Goal: Task Accomplishment & Management: Use online tool/utility

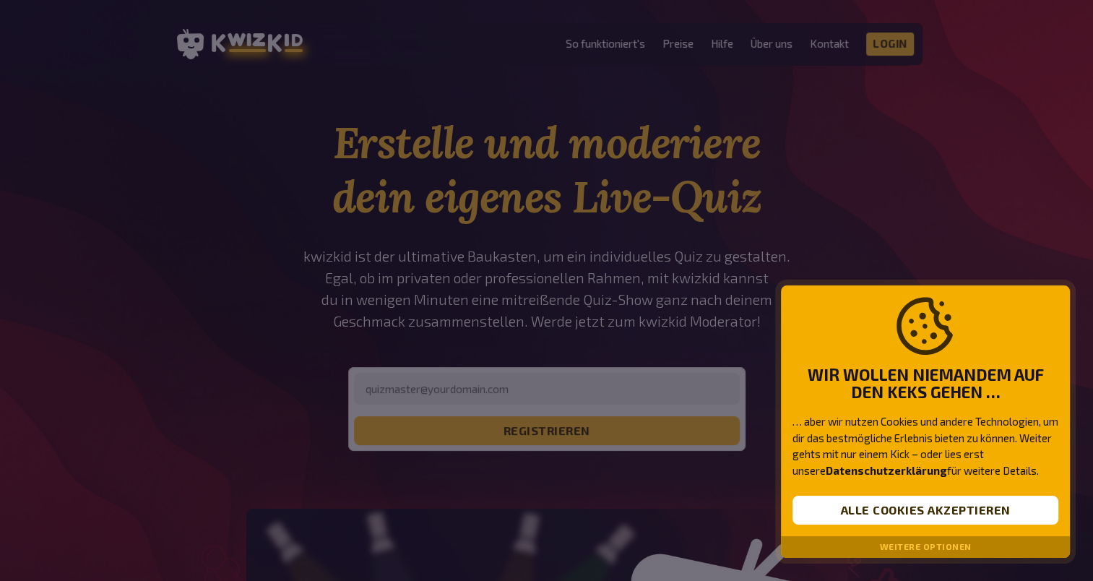
click at [851, 492] on div "Wir wollen niemandem auf den Keks gehen … … aber wir nutzen Cookies und andere …" at bounding box center [925, 411] width 289 height 252
click at [864, 502] on button "Alle Cookies akzeptieren" at bounding box center [926, 510] width 266 height 29
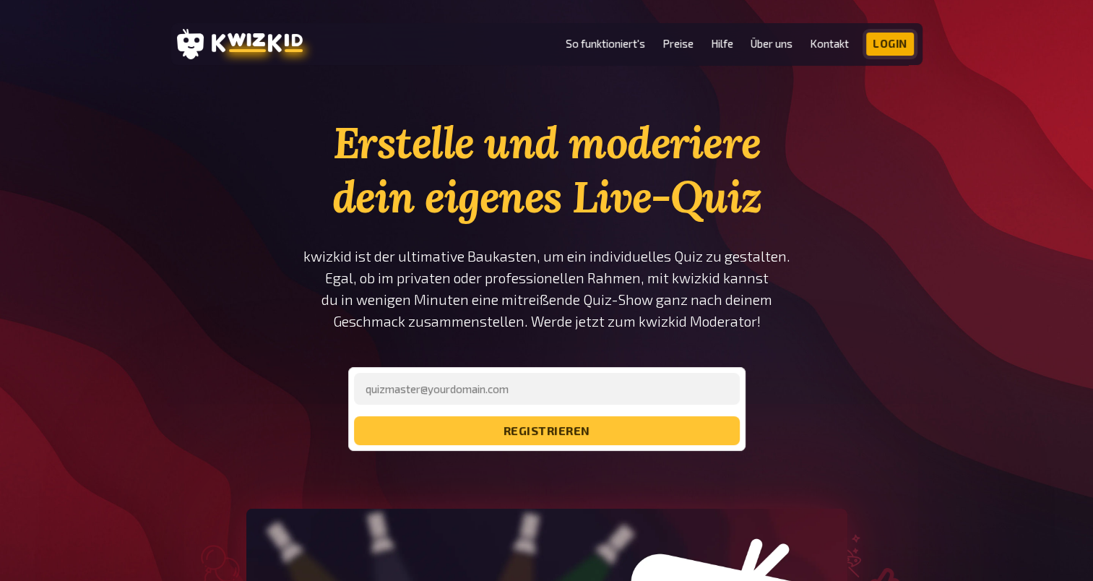
click at [890, 48] on link "Login" at bounding box center [891, 44] width 48 height 23
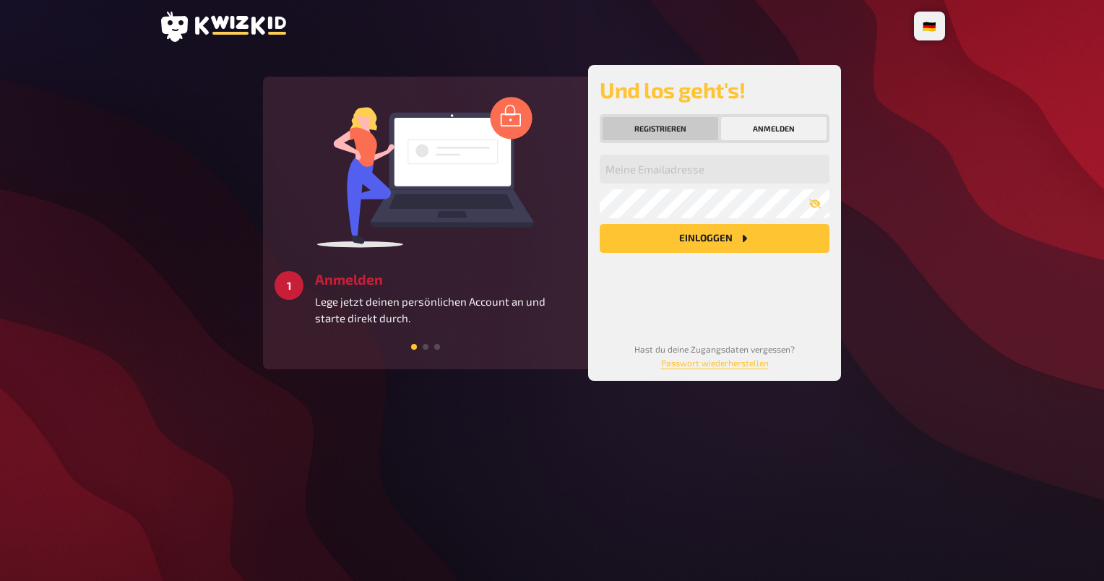
click at [699, 117] on button "Registrieren" at bounding box center [661, 128] width 116 height 23
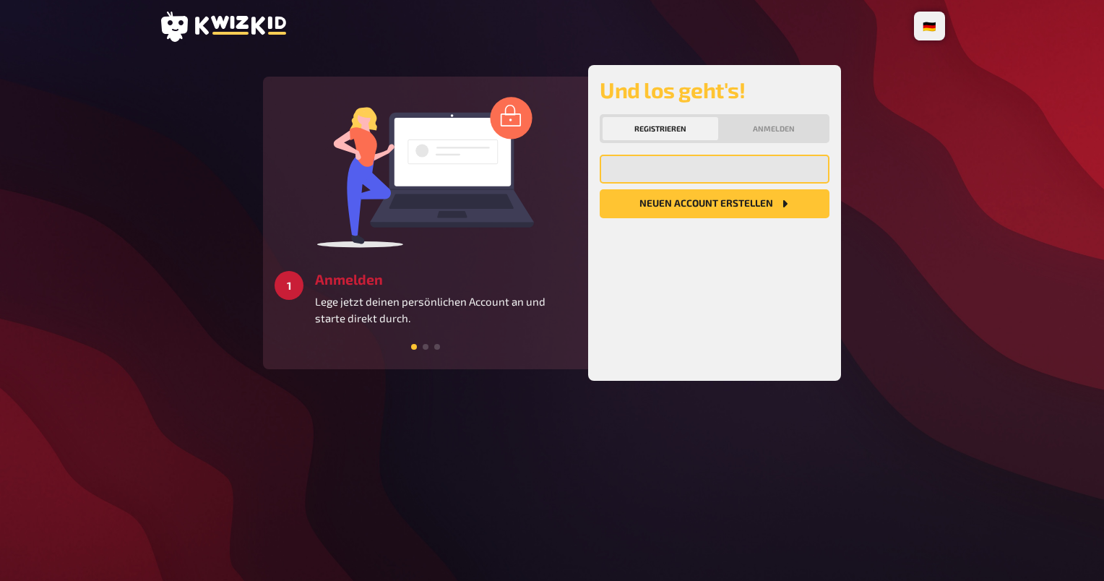
click at [679, 165] on input "email" at bounding box center [715, 169] width 230 height 29
type input "maximilianrusch@outlook.com"
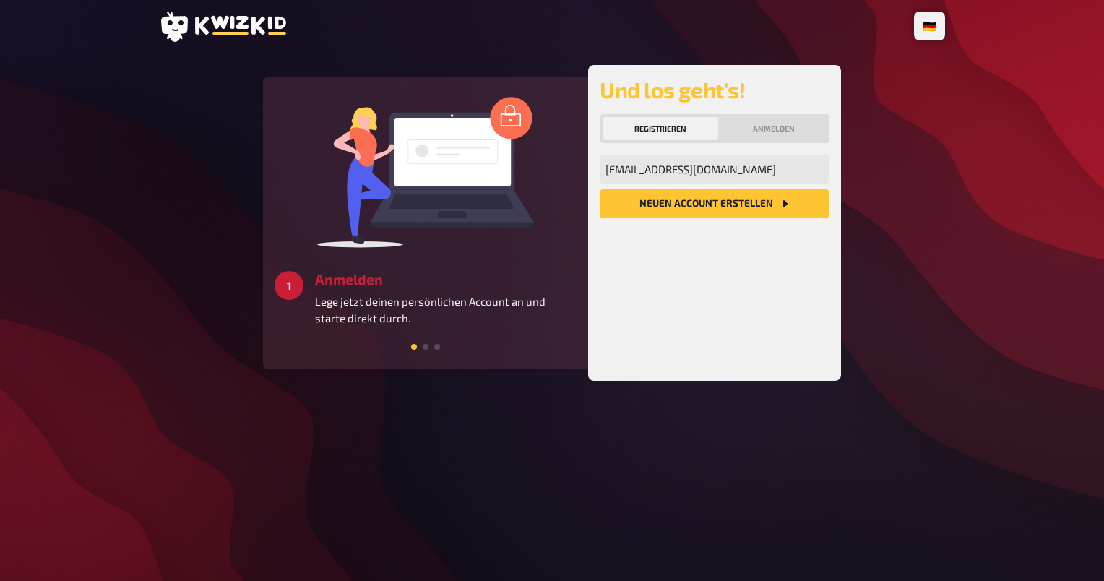
click at [718, 210] on button "Neuen Account Erstellen" at bounding box center [715, 203] width 230 height 29
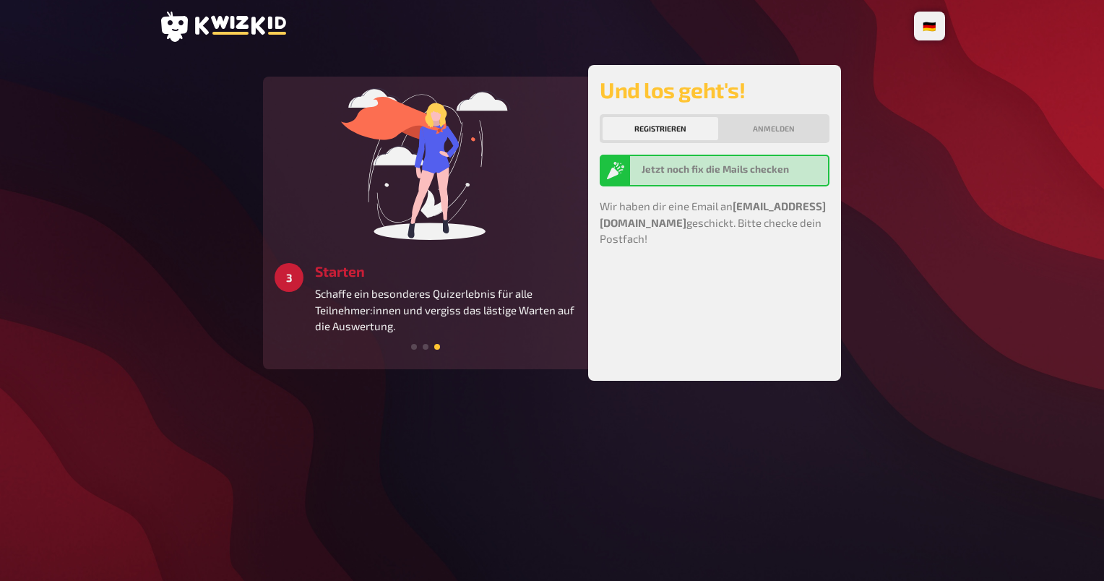
click at [718, 210] on p "Wir haben dir eine Email an maximilianrusch@outlook.com geschickt. Bitte checke…" at bounding box center [715, 222] width 230 height 49
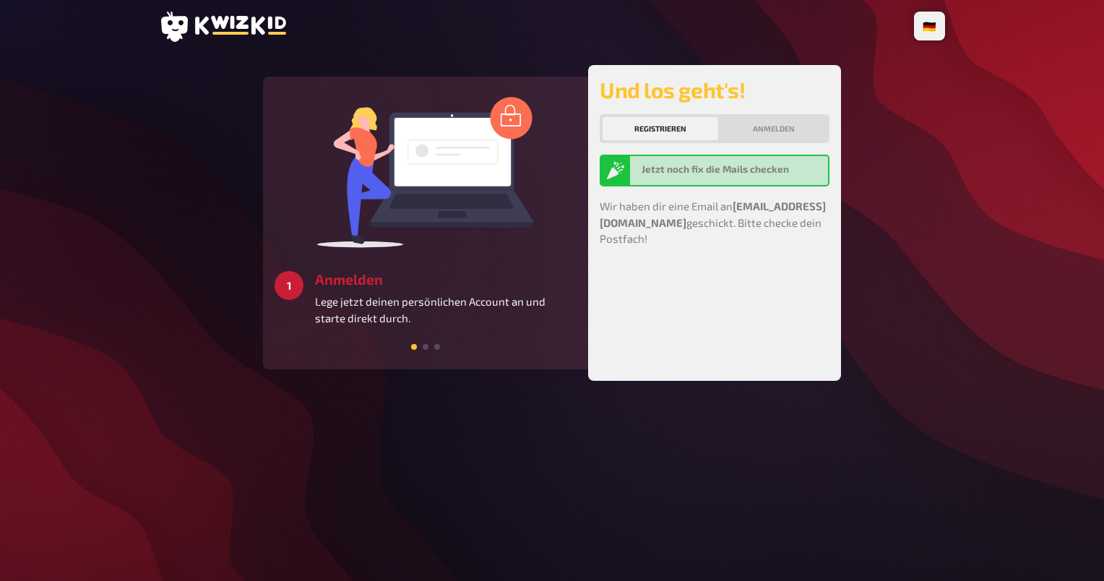
click at [653, 303] on div "Und los geht's! Registrieren Anmelden Jetzt noch fix die Mails checken Wir habe…" at bounding box center [715, 223] width 230 height 293
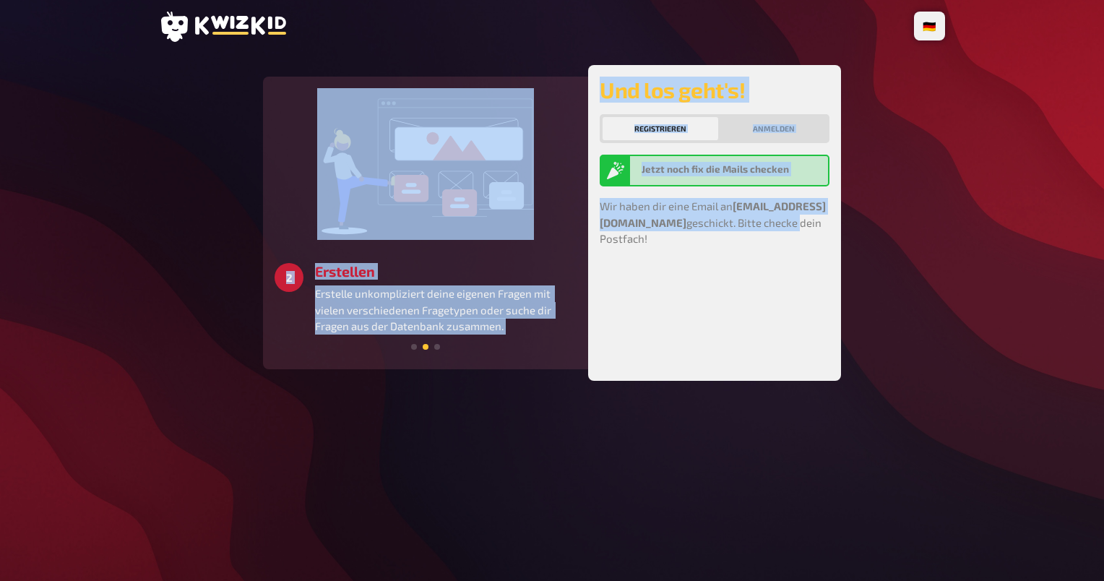
drag, startPoint x: 653, startPoint y: 303, endPoint x: 453, endPoint y: 382, distance: 215.1
click at [453, 382] on div "🇩🇪 Deutsch 🇬🇧 English 🇳🇱 Nederlands 3 Starten Schaffe ein besonderes Quizerlebn…" at bounding box center [551, 290] width 809 height 581
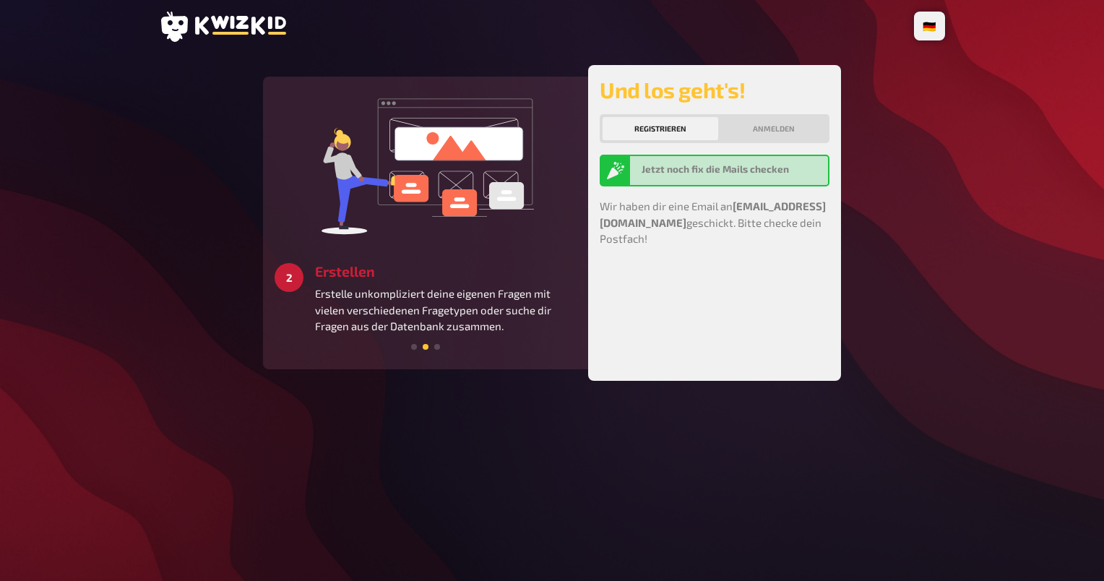
click at [453, 382] on div "🇩🇪 Deutsch 🇬🇧 English 🇳🇱 Nederlands 3 Starten Schaffe ein besonderes Quizerlebn…" at bounding box center [551, 290] width 809 height 581
drag, startPoint x: 776, startPoint y: 108, endPoint x: 778, endPoint y: 116, distance: 7.4
click at [777, 110] on div "Und los geht's! Registrieren Anmelden Jetzt noch fix die Mails checken Wir habe…" at bounding box center [715, 223] width 230 height 293
click at [777, 124] on button "Anmelden" at bounding box center [774, 128] width 106 height 23
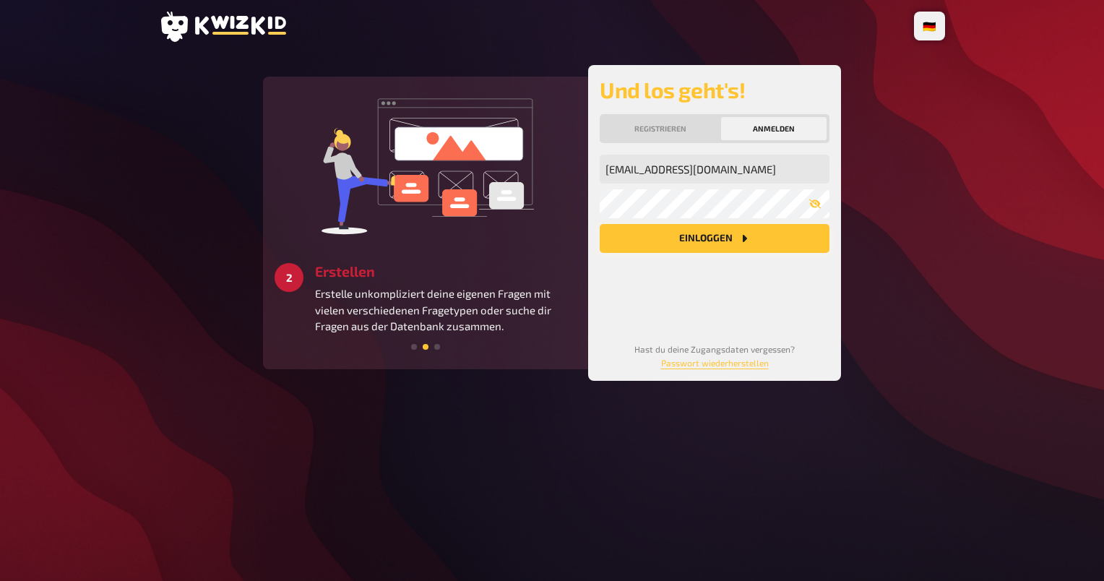
click at [755, 238] on button "Einloggen" at bounding box center [715, 238] width 230 height 29
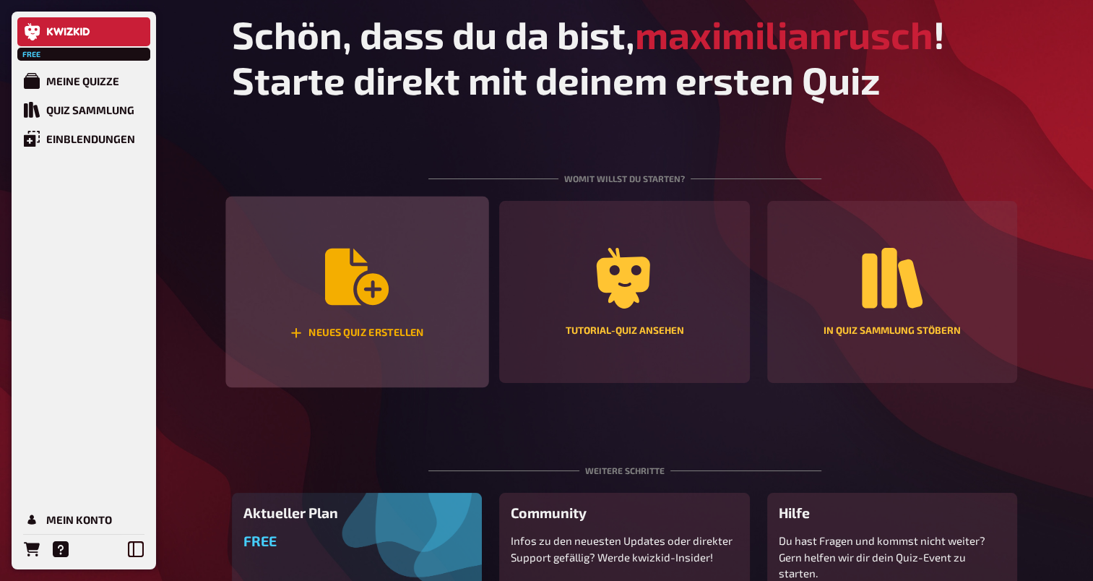
click at [350, 320] on div "Neues Quiz erstellen" at bounding box center [356, 293] width 263 height 192
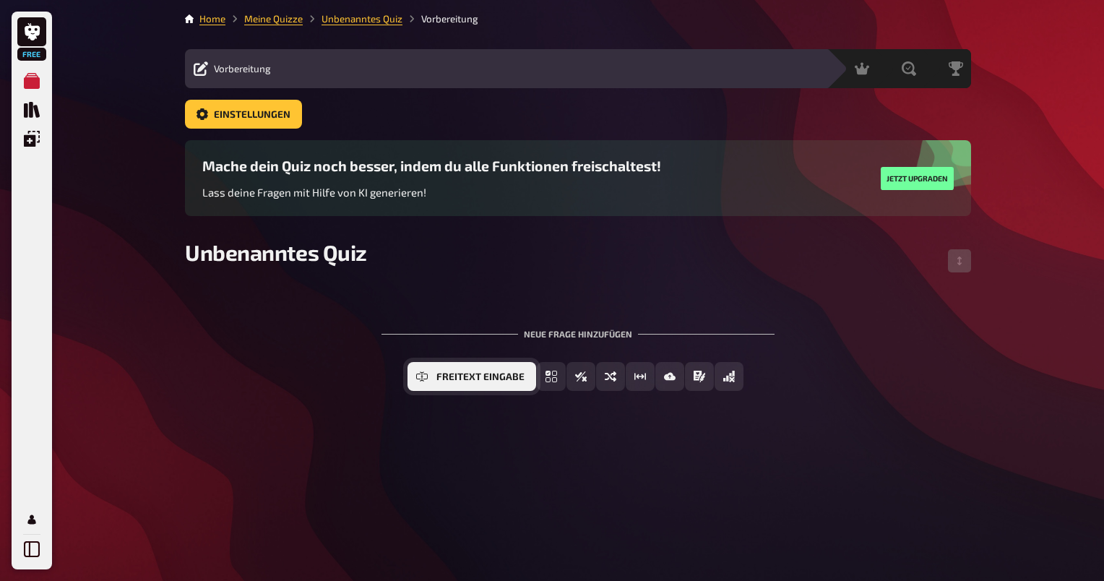
click at [467, 377] on span "Freitext Eingabe" at bounding box center [481, 377] width 88 height 10
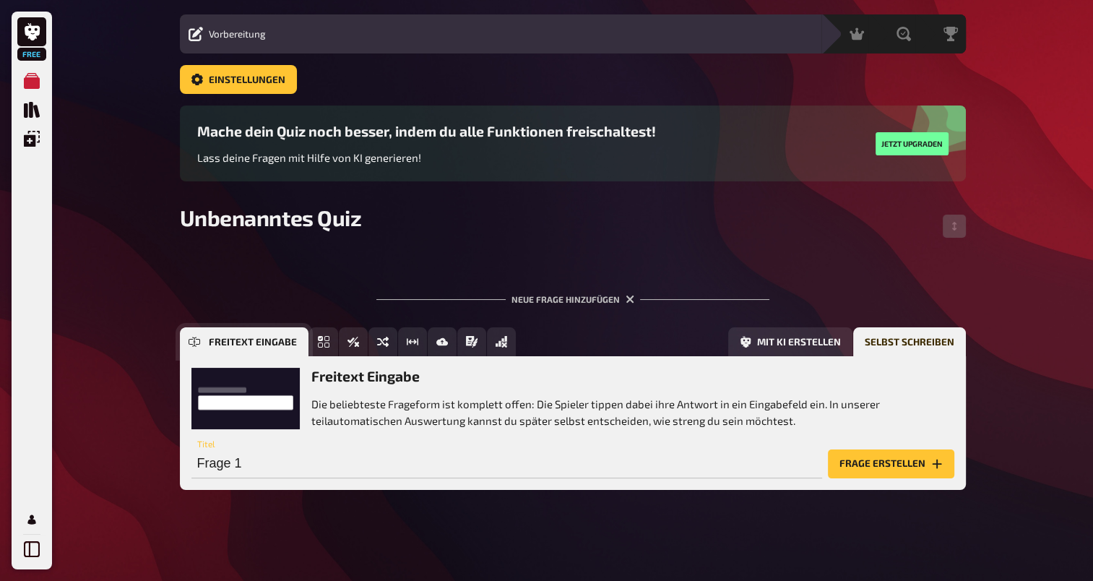
scroll to position [36, 0]
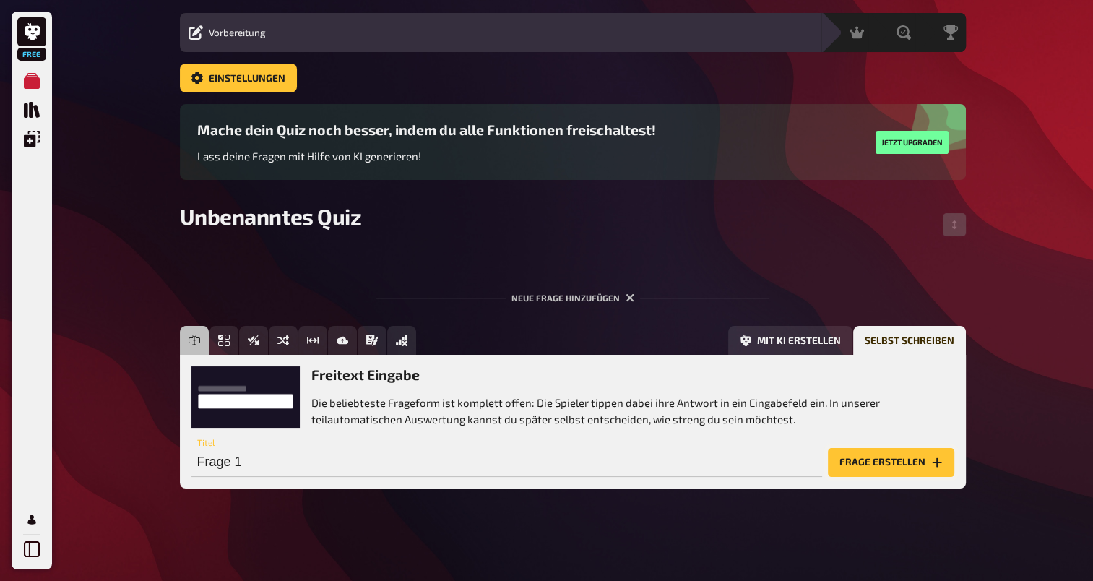
click at [854, 467] on button "Frage erstellen" at bounding box center [891, 462] width 126 height 29
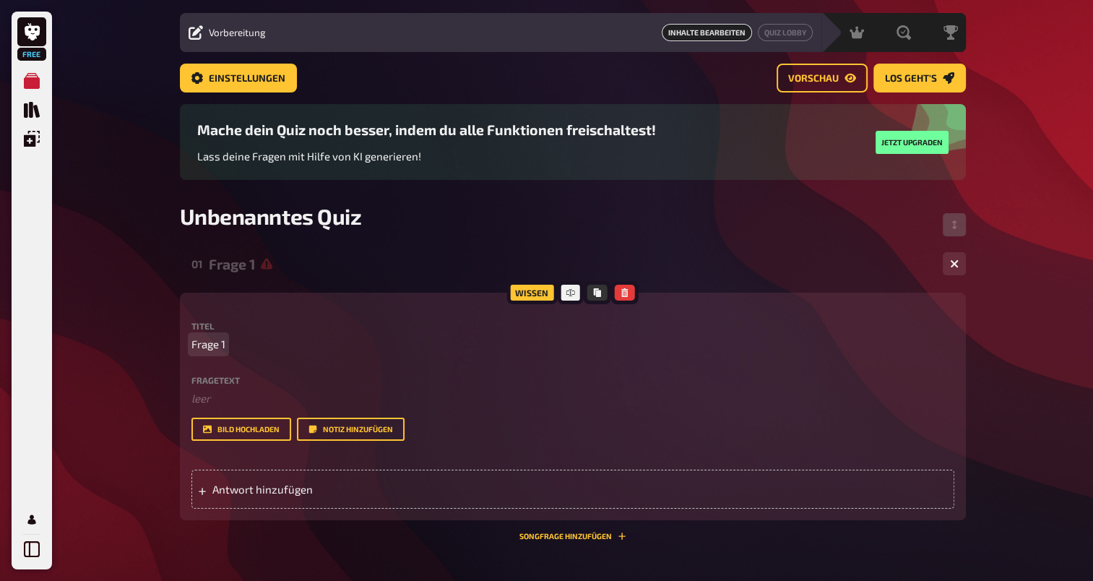
click at [355, 359] on div "Titel Frage 1 Fragetext ﻿ leer Hier hinziehen für Dateiupload Bild hochladen No…" at bounding box center [573, 381] width 763 height 119
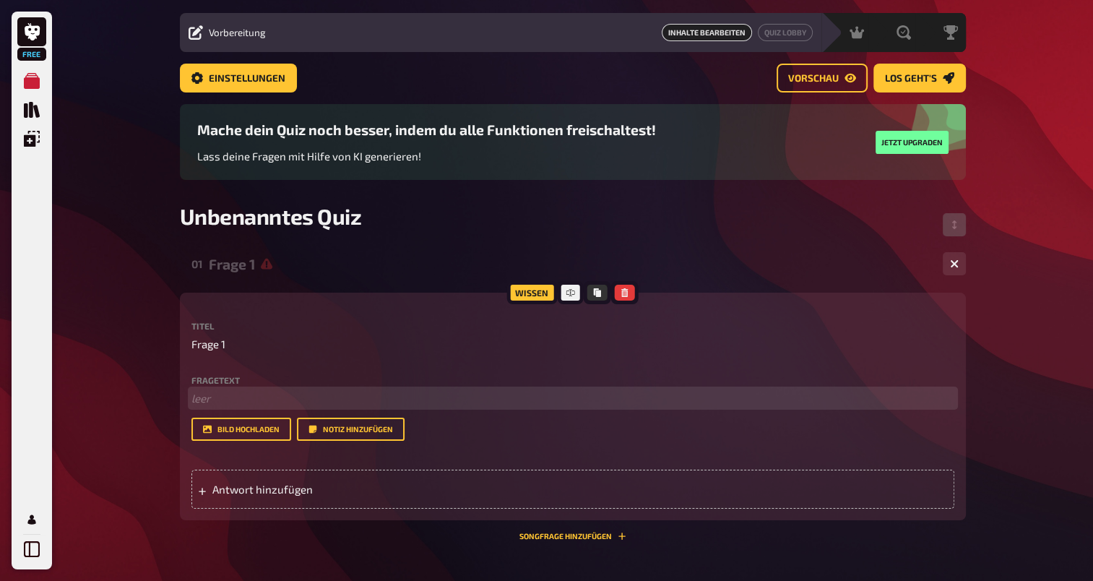
click at [267, 395] on p "﻿ leer" at bounding box center [573, 398] width 763 height 17
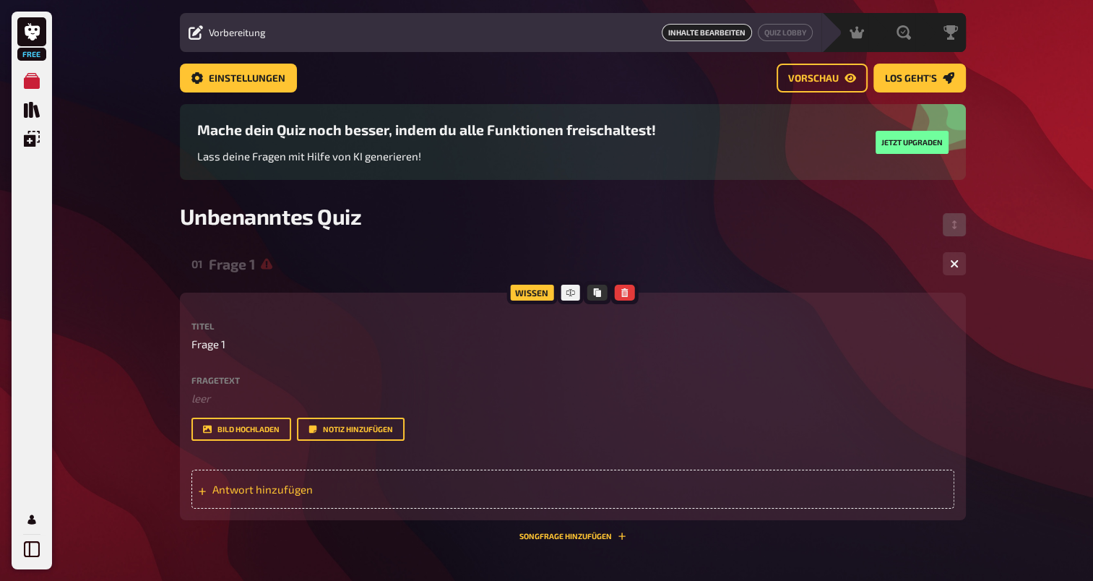
click at [402, 492] on span "Antwort hinzufügen" at bounding box center [324, 489] width 225 height 13
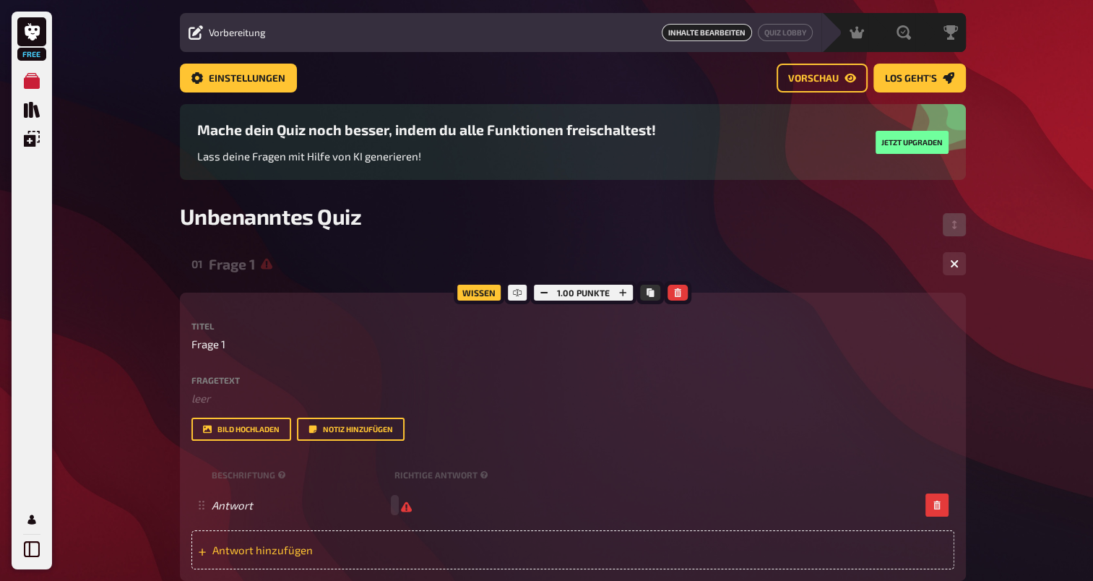
click at [402, 492] on div "Antwort" at bounding box center [573, 505] width 763 height 39
click at [402, 492] on div "Antwort leer" at bounding box center [573, 505] width 763 height 39
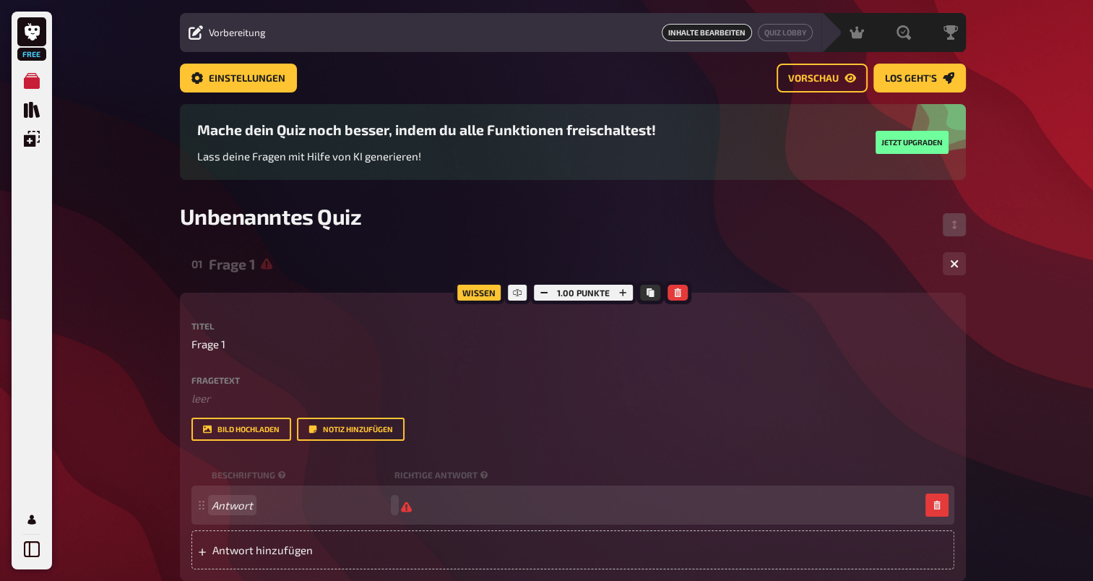
click at [304, 499] on span "Antwort" at bounding box center [300, 505] width 177 height 13
click at [411, 497] on div "Antwort" at bounding box center [573, 505] width 763 height 39
paste span
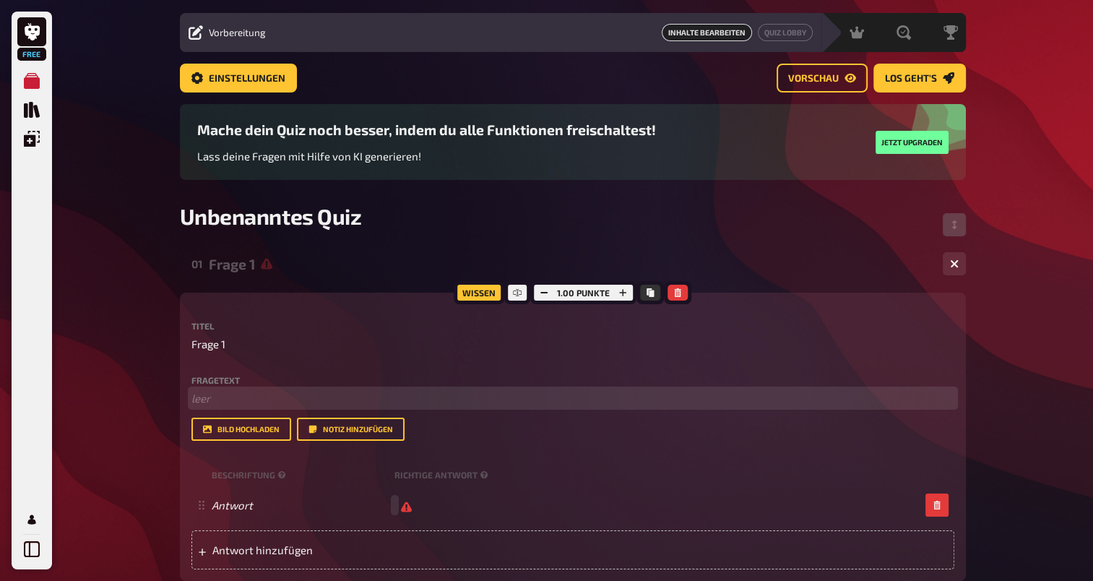
click at [739, 396] on p "﻿ leer" at bounding box center [573, 398] width 763 height 17
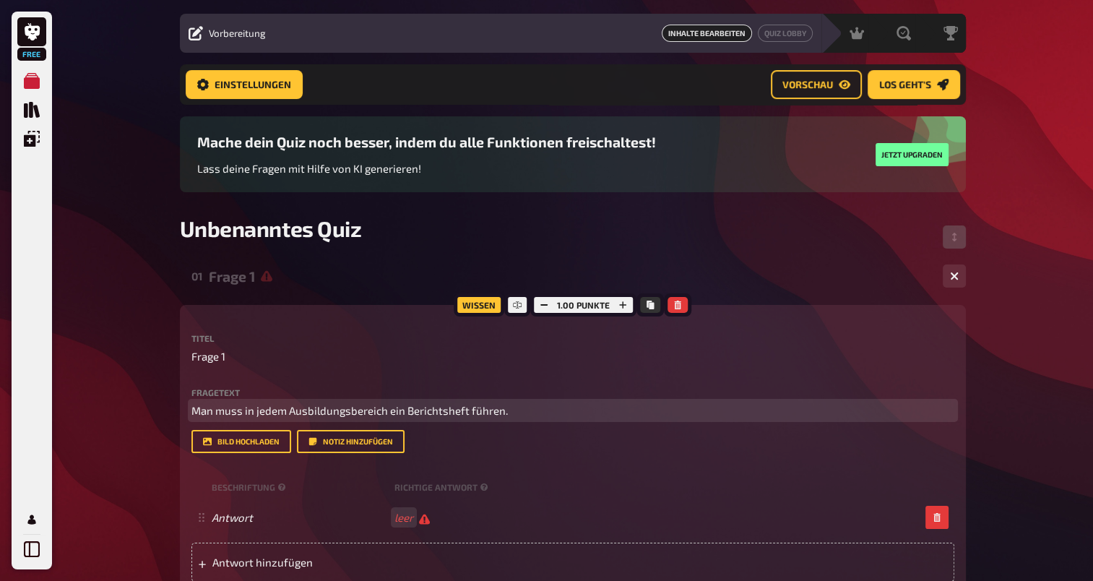
scroll to position [298, 0]
